Goal: Task Accomplishment & Management: Complete application form

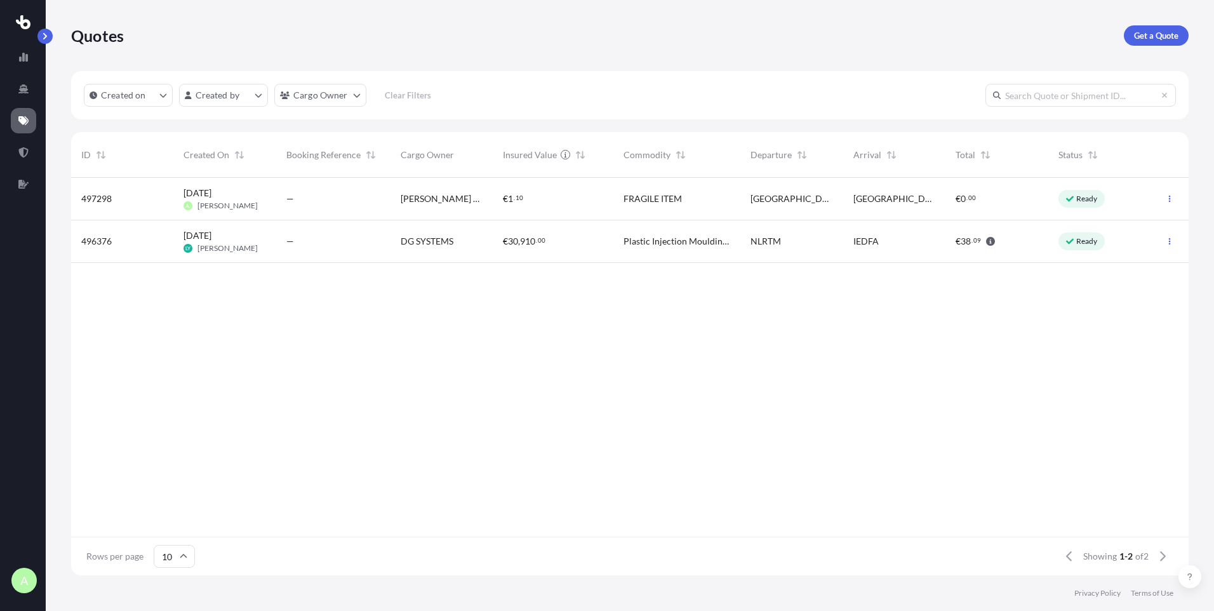
scroll to position [395, 1108]
click at [439, 203] on span "[PERSON_NAME] AUTO LTD" at bounding box center [442, 198] width 82 height 13
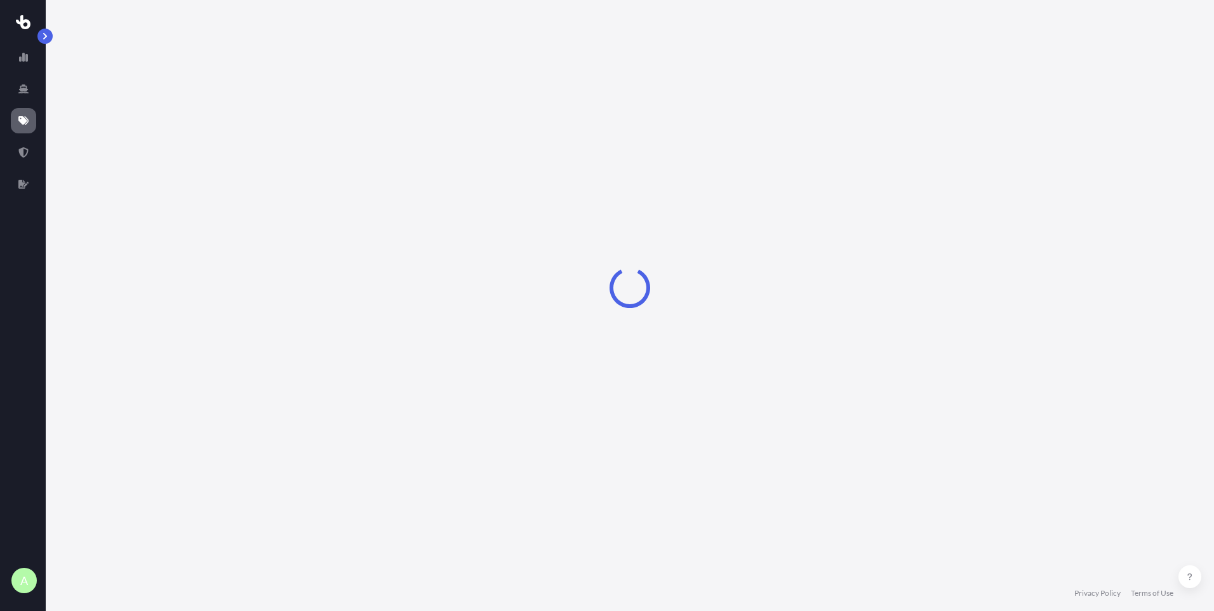
click at [439, 203] on div "Loading" at bounding box center [630, 287] width 1118 height 575
select select "Road"
select select "1"
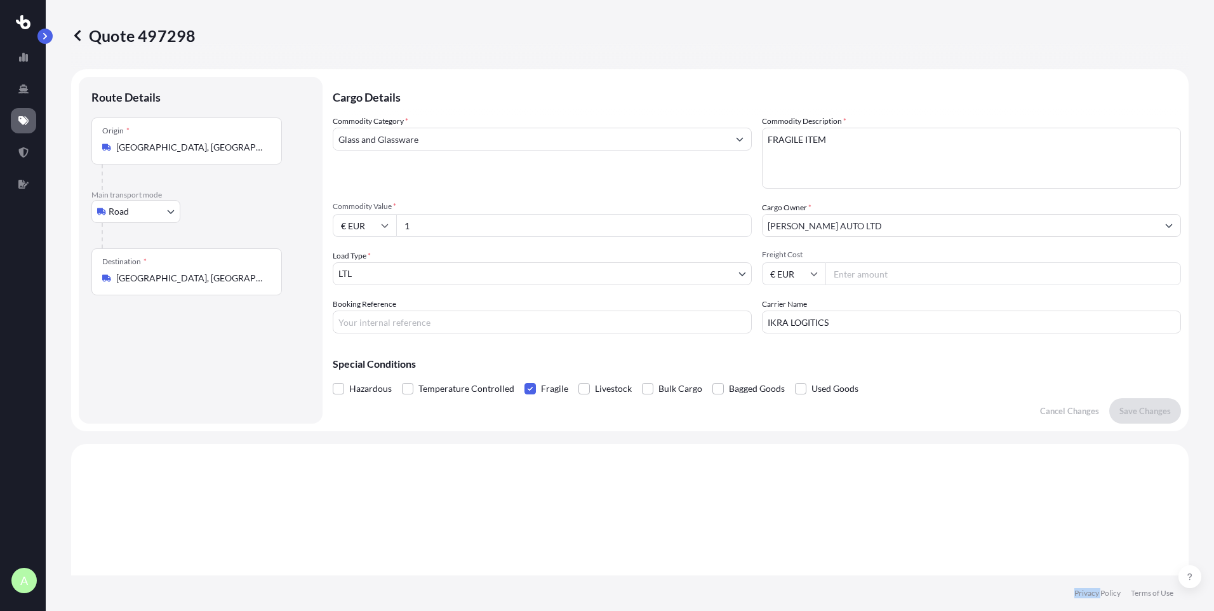
scroll to position [1, 0]
click at [432, 228] on input "1" at bounding box center [574, 226] width 356 height 23
click at [420, 229] on input "1" at bounding box center [574, 226] width 356 height 23
drag, startPoint x: 420, startPoint y: 229, endPoint x: 397, endPoint y: 229, distance: 22.2
click at [397, 229] on input "1" at bounding box center [574, 226] width 356 height 23
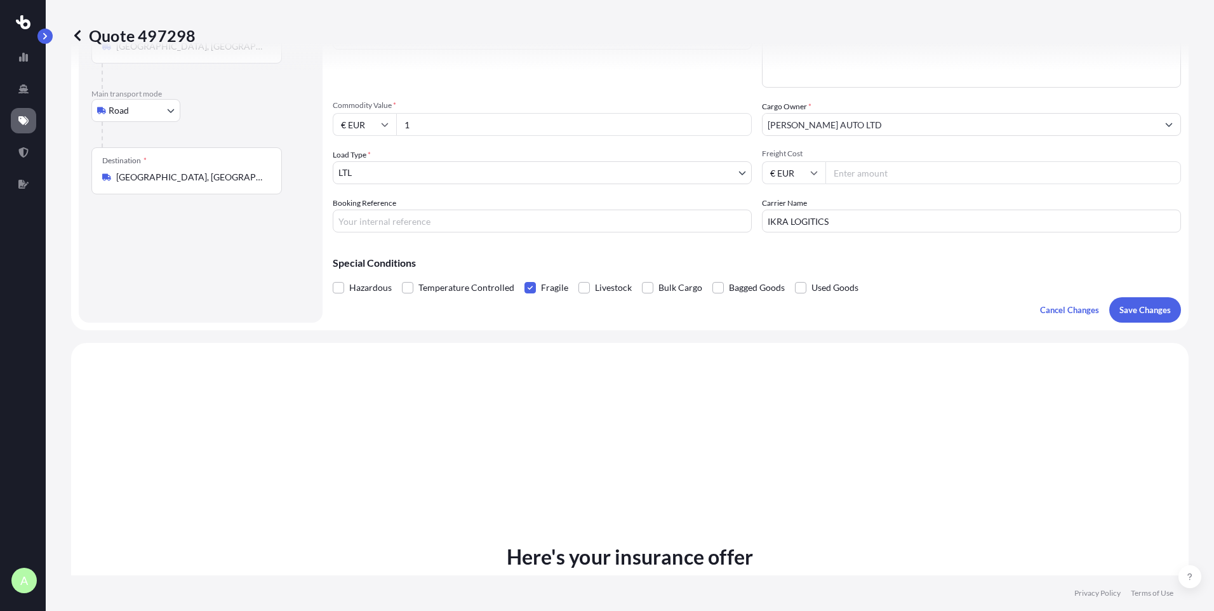
scroll to position [0, 0]
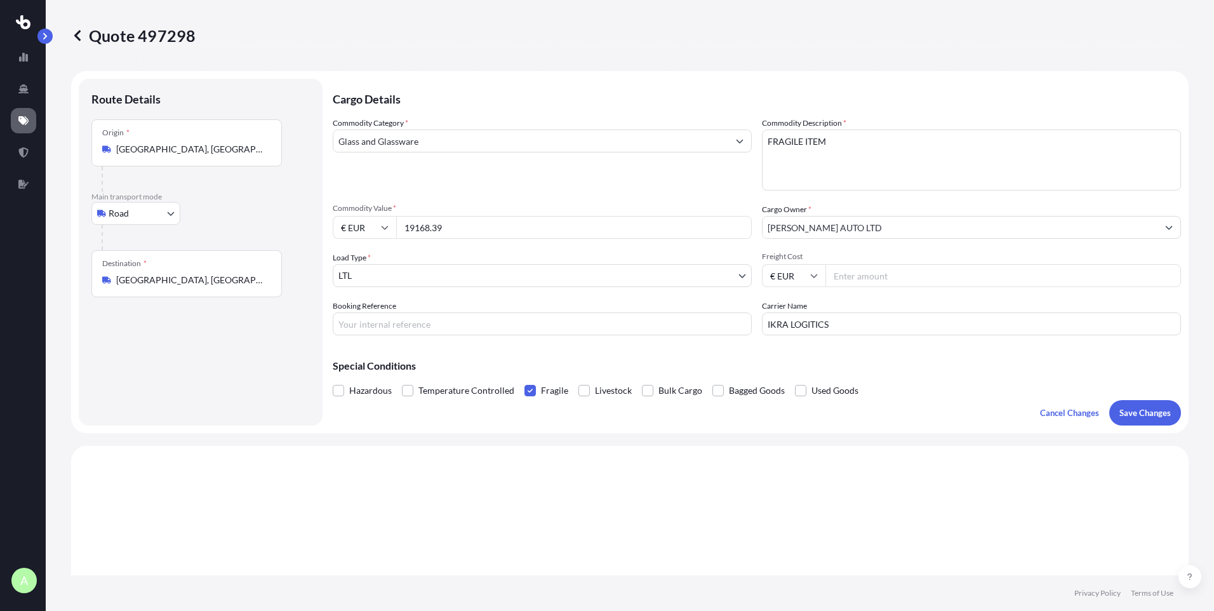
type input "19168.39"
click at [855, 275] on input "Freight Cost" at bounding box center [1003, 275] width 356 height 23
click at [874, 276] on input "Freight Cost" at bounding box center [1003, 275] width 356 height 23
type input "2525"
click at [1125, 411] on p "Save Changes" at bounding box center [1144, 412] width 51 height 13
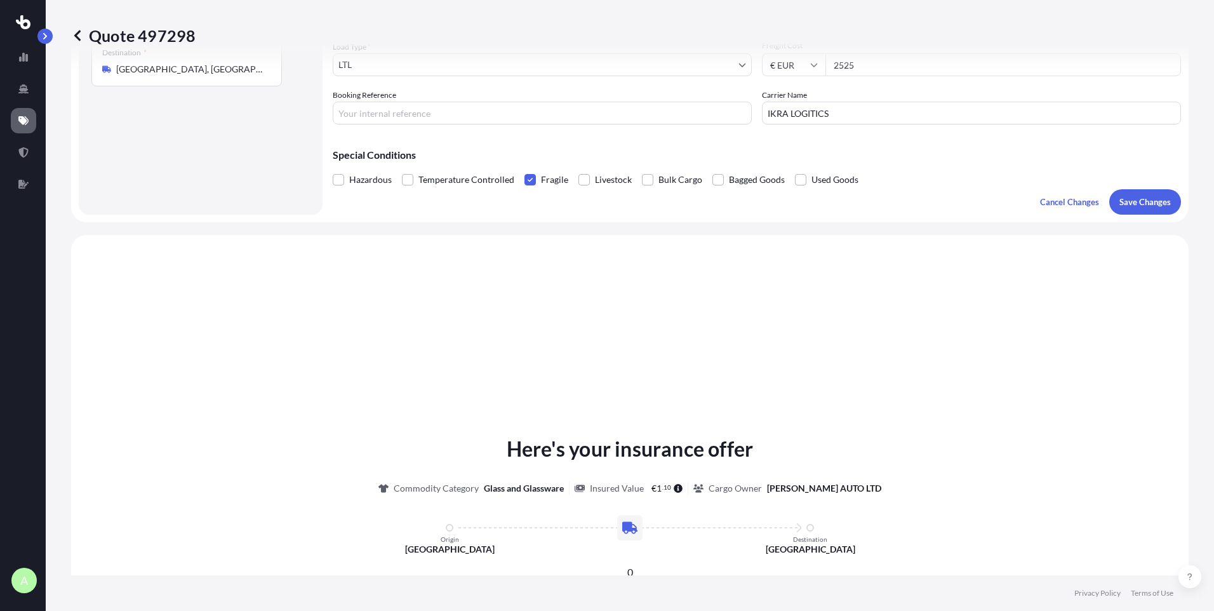
scroll to position [382, 0]
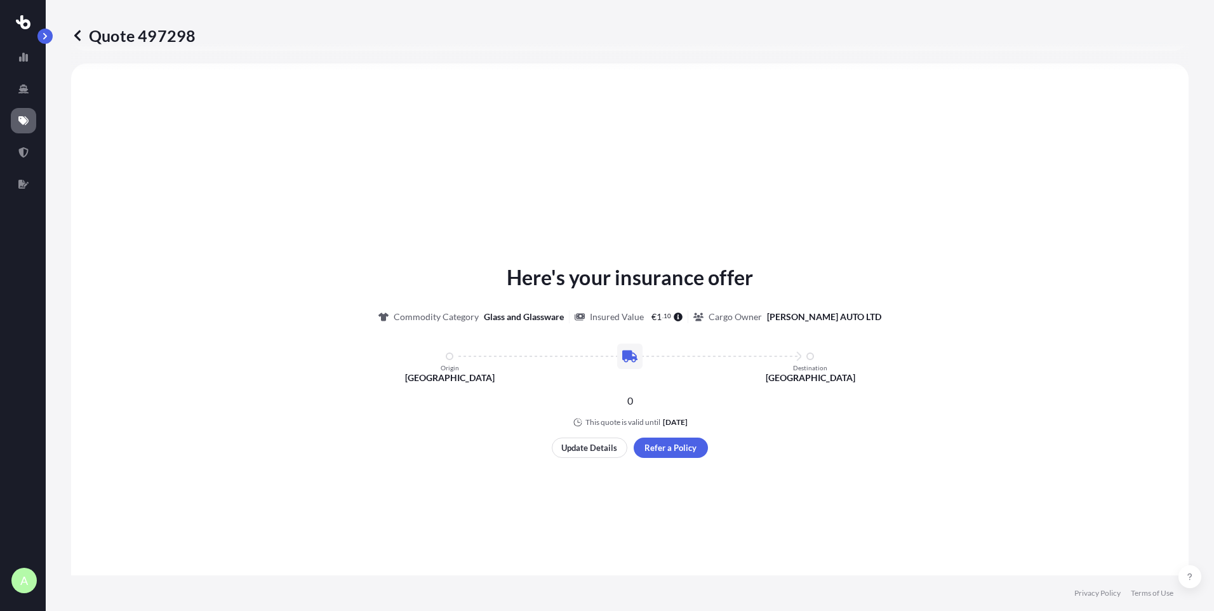
select select "Road"
select select "1"
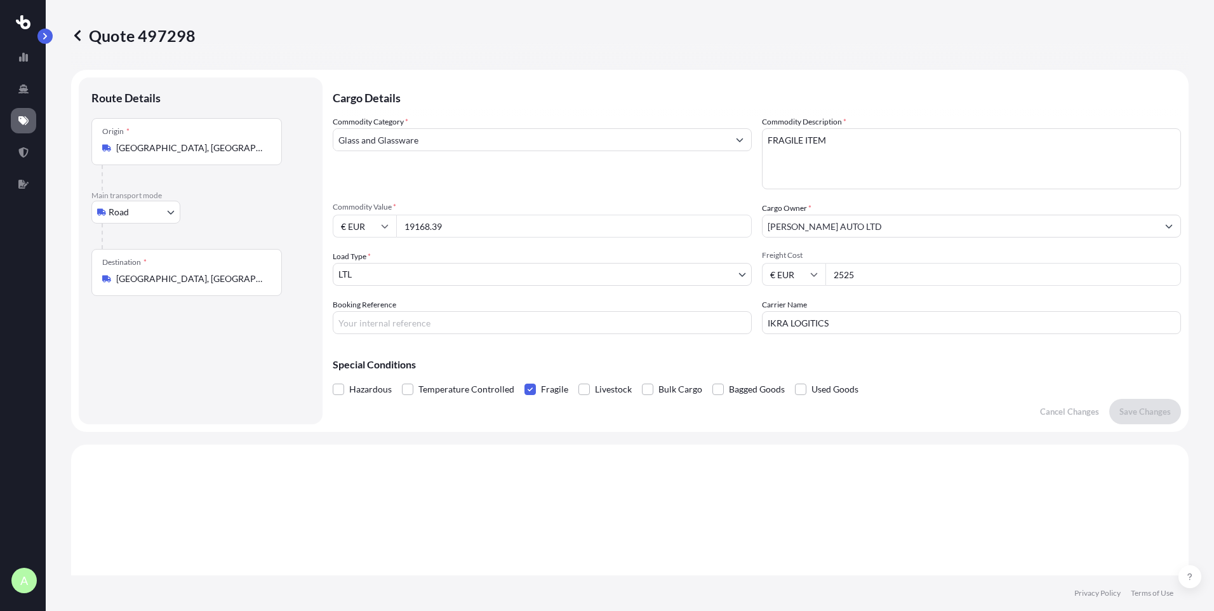
scroll to position [0, 0]
click at [23, 114] on link at bounding box center [23, 120] width 25 height 25
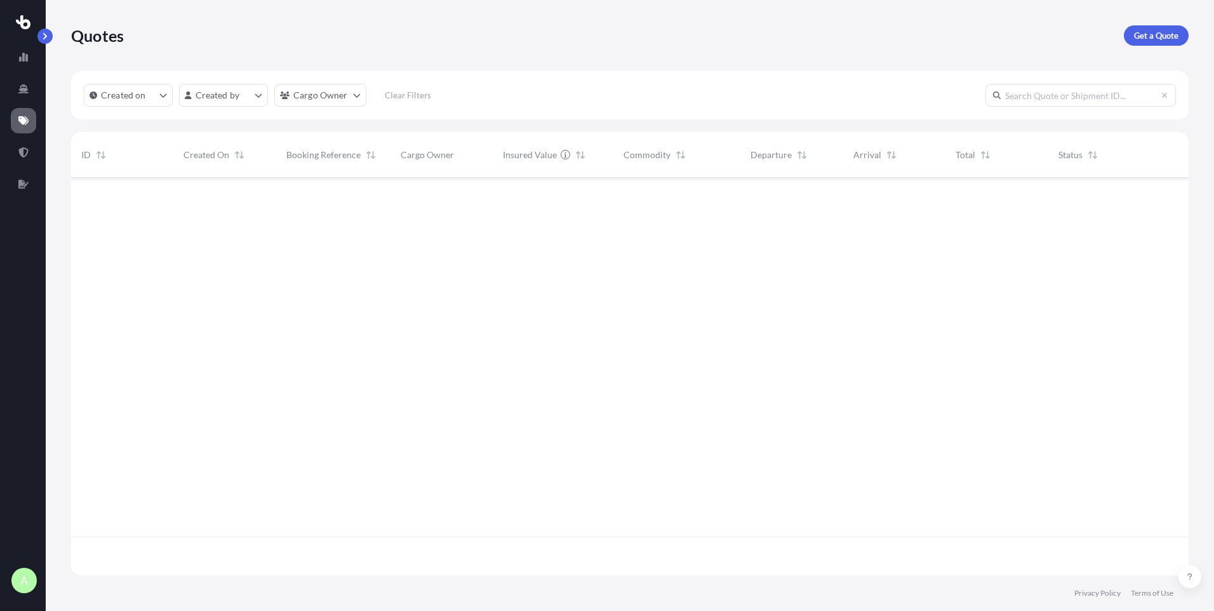
scroll to position [395, 1108]
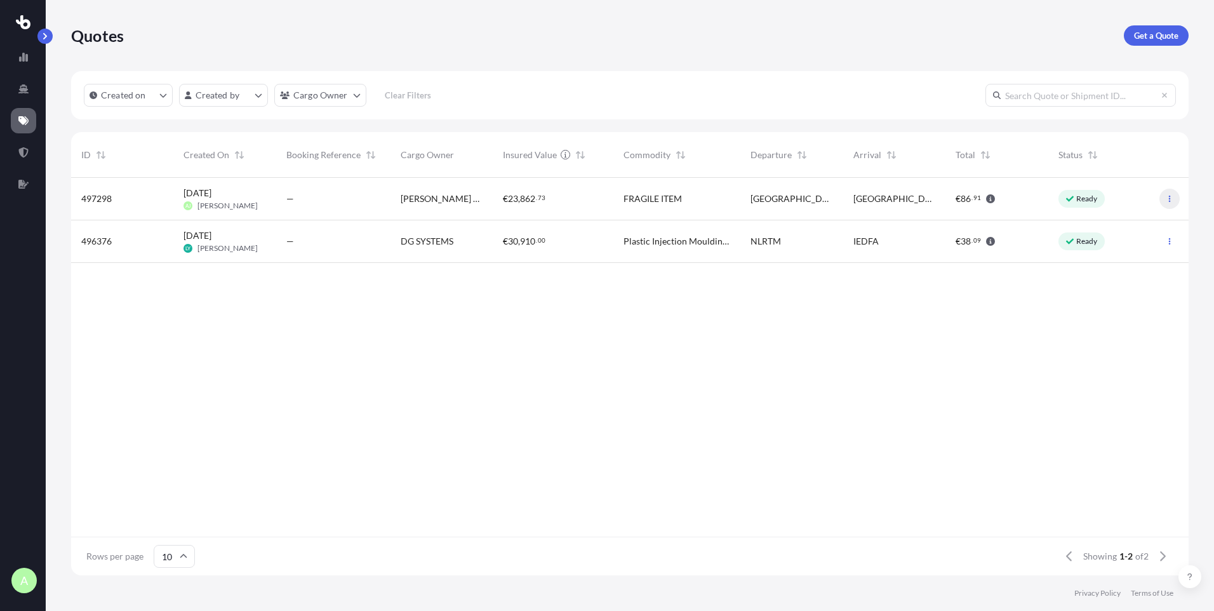
click at [1167, 199] on icon "button" at bounding box center [1170, 199] width 8 height 8
click at [991, 201] on icon "button" at bounding box center [990, 198] width 9 height 9
click at [971, 199] on span "86" at bounding box center [966, 198] width 10 height 9
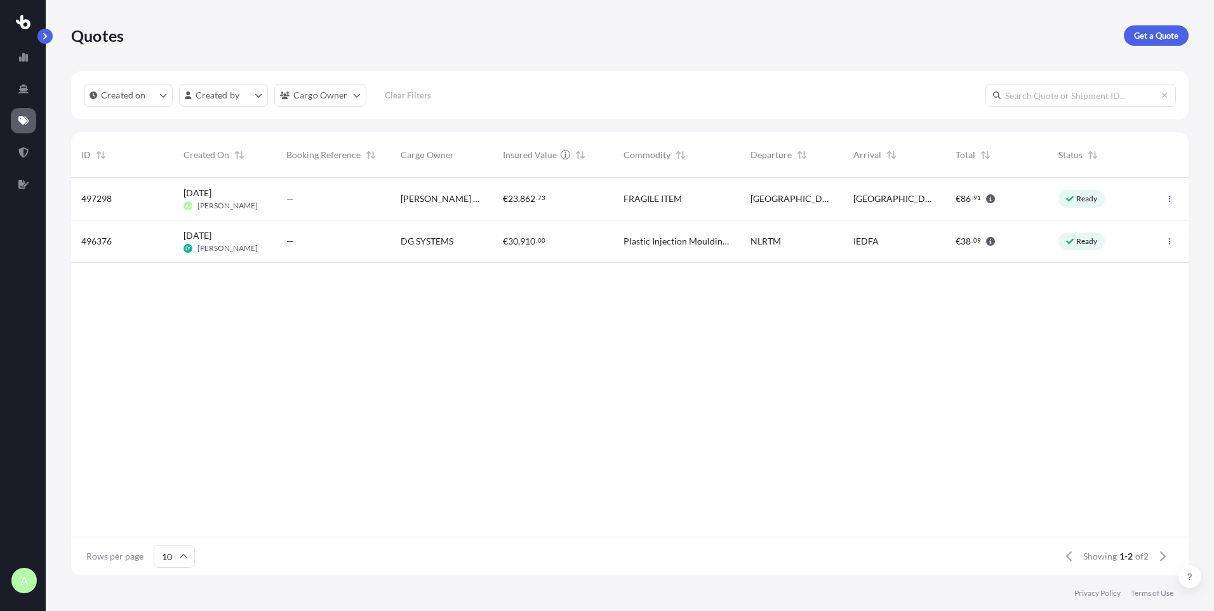
select select "Road"
select select "1"
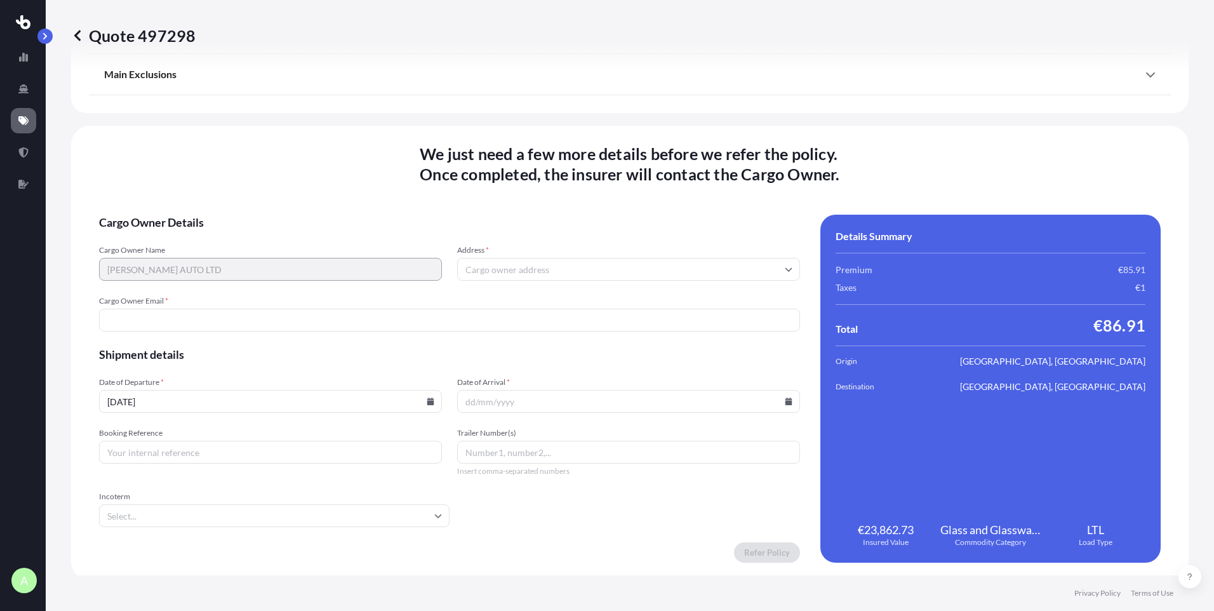
scroll to position [1519, 0]
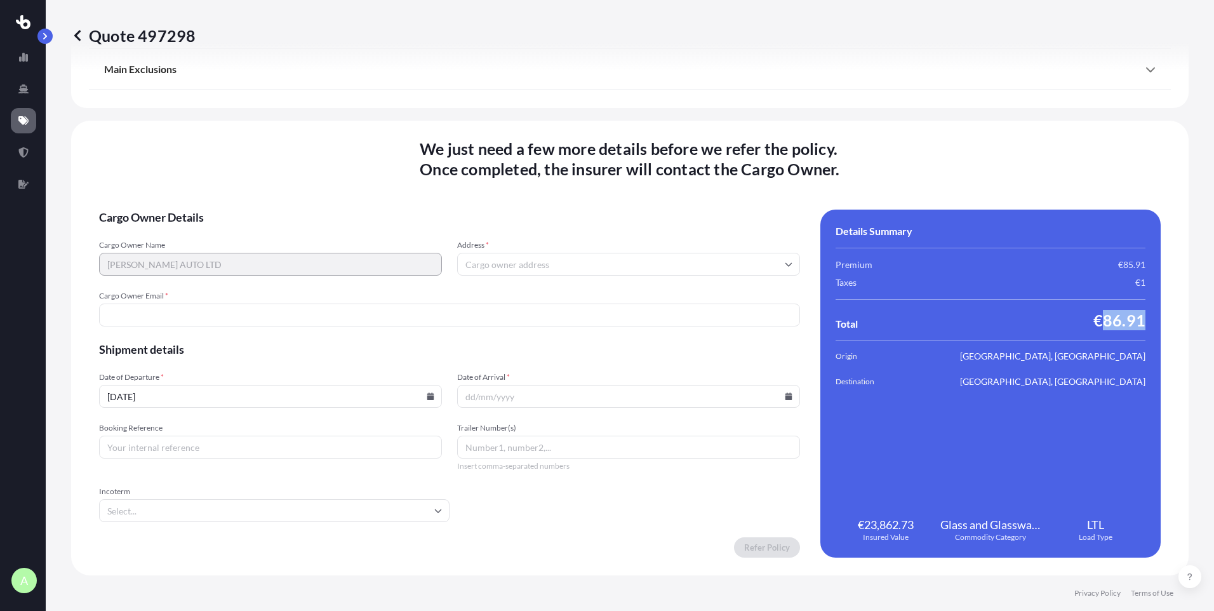
drag, startPoint x: 1093, startPoint y: 318, endPoint x: 1137, endPoint y: 319, distance: 43.8
click at [1137, 319] on div "Details Summary Premium €85.91 Taxes €1 Total €86.91 Origin [GEOGRAPHIC_DATA], …" at bounding box center [990, 384] width 340 height 348
click at [524, 258] on input "Address *" at bounding box center [628, 264] width 343 height 23
click at [520, 205] on div "We just need a few more details before we refer the policy . Once completed, th…" at bounding box center [630, 348] width 1118 height 455
click at [83, 32] on icon at bounding box center [77, 35] width 13 height 13
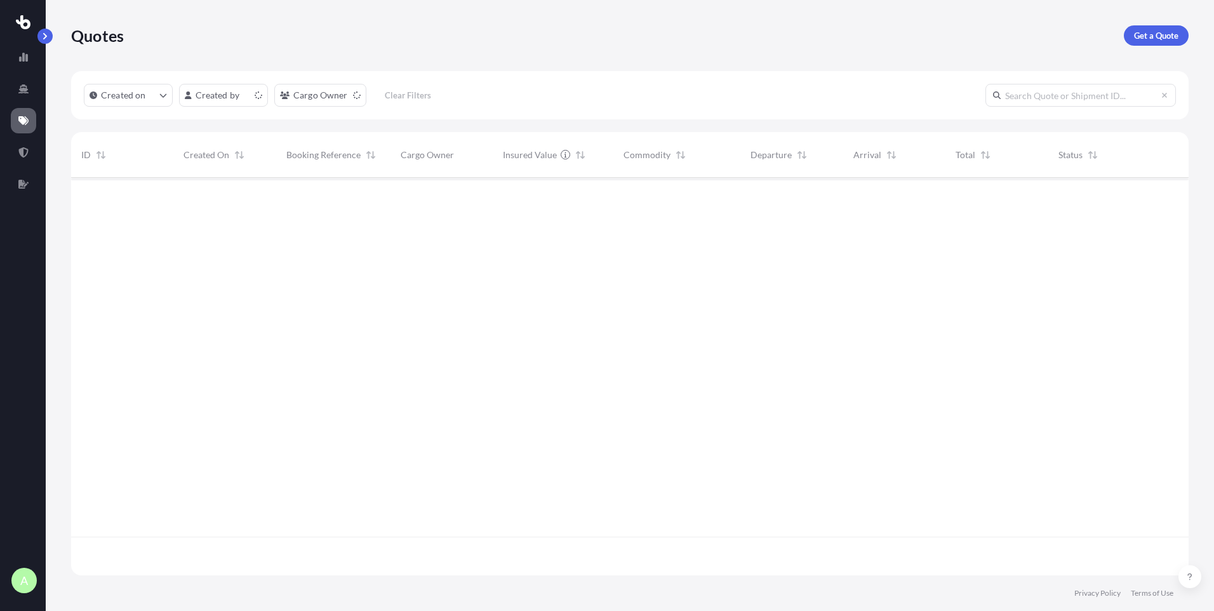
scroll to position [395, 1108]
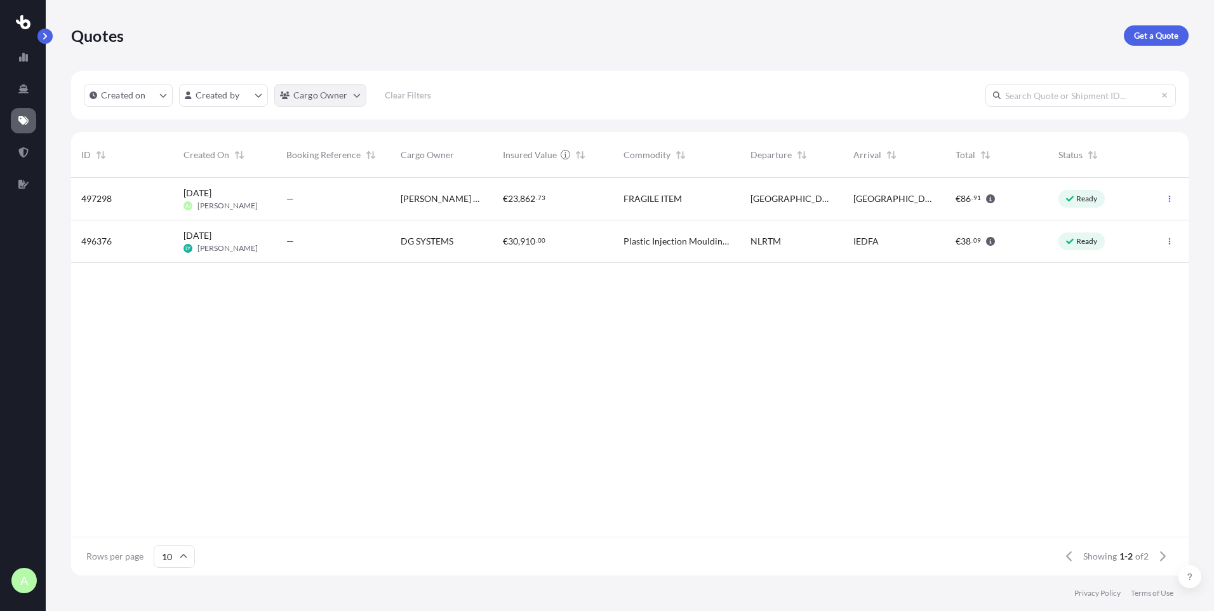
click at [347, 94] on html "A Quotes Get a Quote Created on Created by Cargo Owner Clear Filters ID Created…" at bounding box center [607, 305] width 1214 height 611
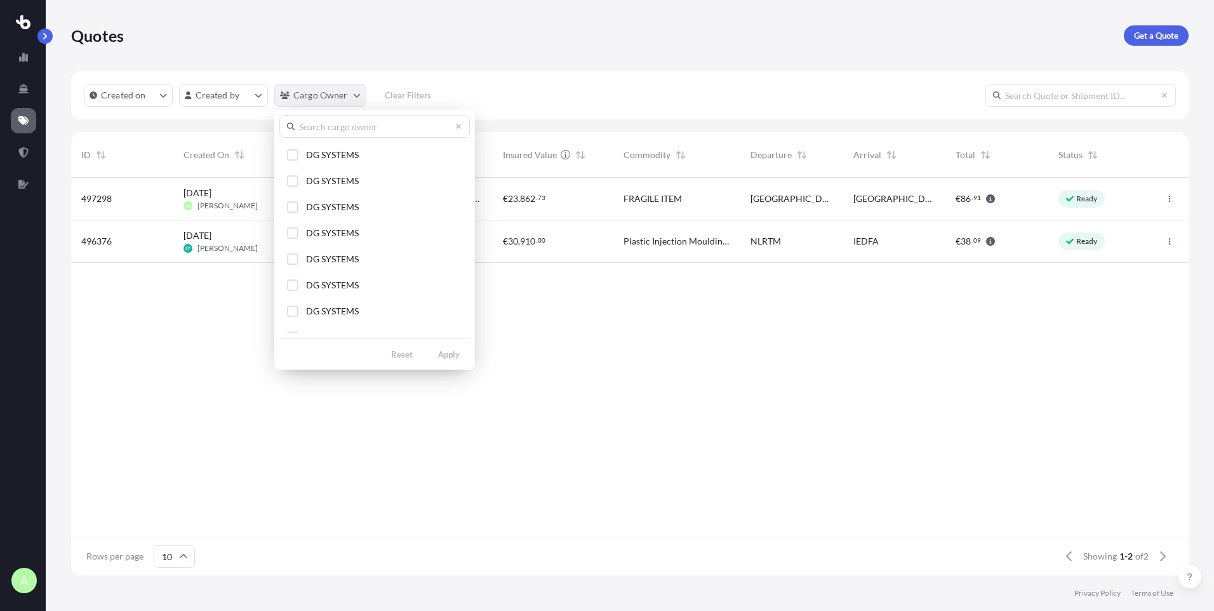
click at [347, 94] on html "A Quotes Get a Quote Created on Created by Cargo Owner Clear Filters ID Created…" at bounding box center [607, 305] width 1214 height 611
